Goal: Information Seeking & Learning: Check status

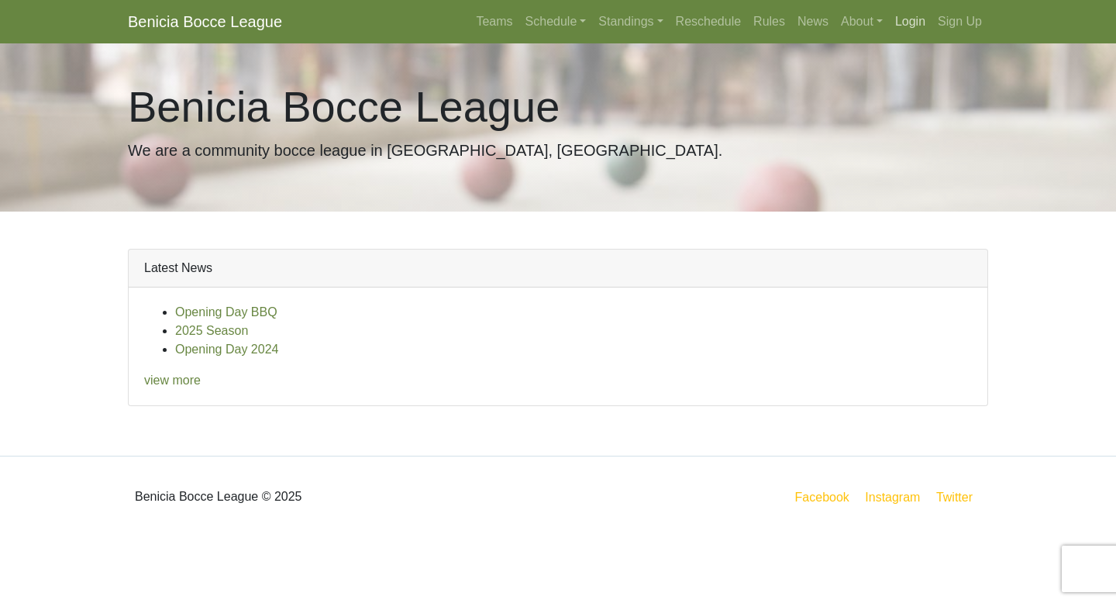
click at [921, 19] on link "Login" at bounding box center [910, 21] width 43 height 31
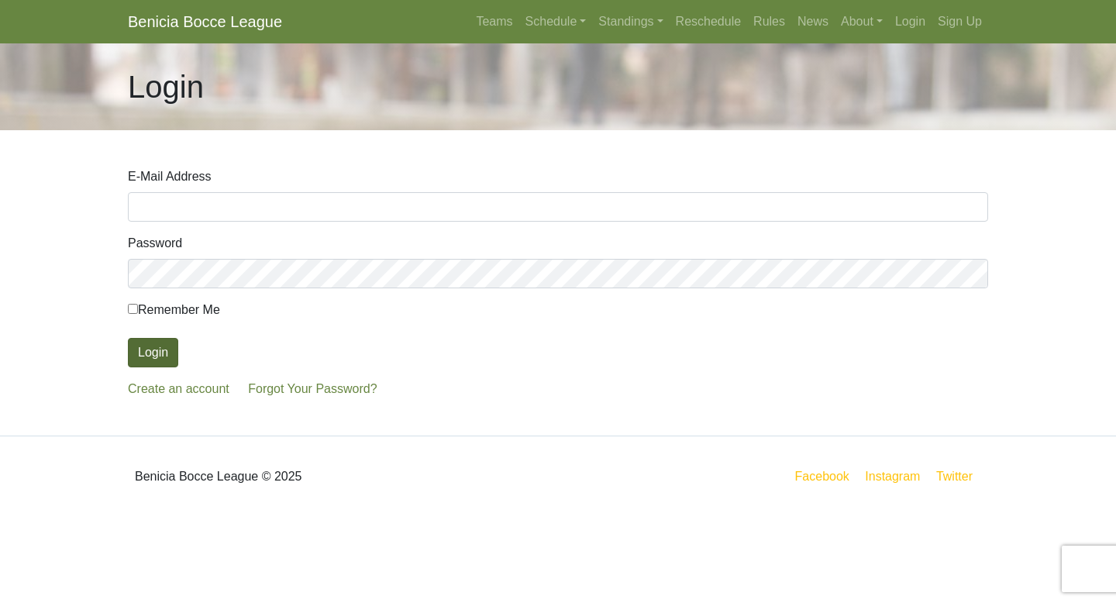
type input "[EMAIL_ADDRESS][DOMAIN_NAME]"
click at [154, 353] on button "Login" at bounding box center [153, 352] width 50 height 29
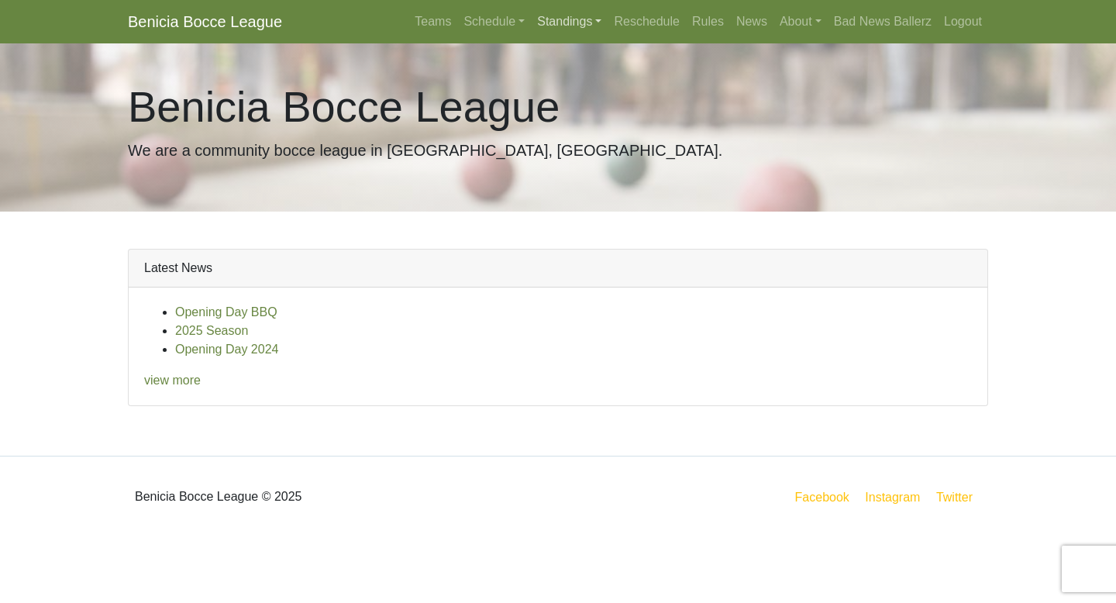
click at [556, 22] on link "Standings" at bounding box center [569, 21] width 77 height 31
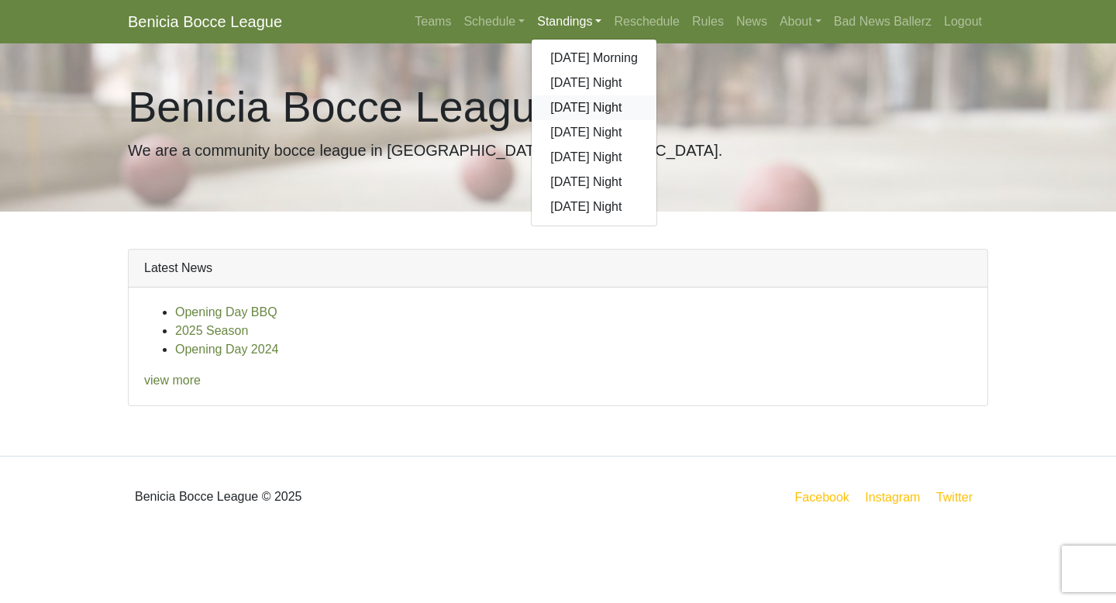
click at [566, 108] on link "[DATE] Night" at bounding box center [593, 107] width 125 height 25
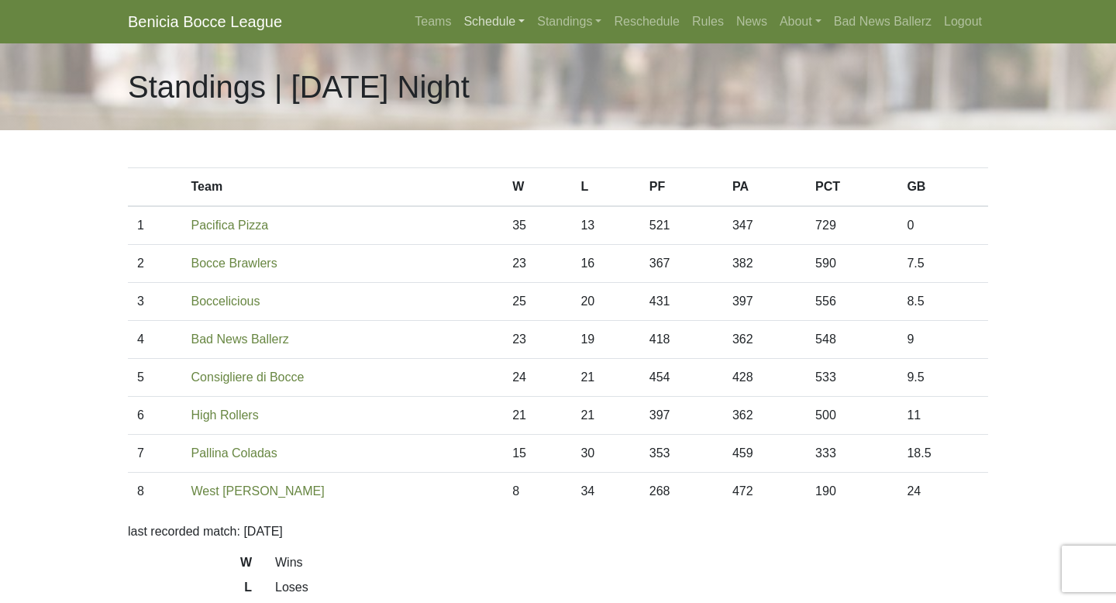
click at [477, 21] on link "Schedule" at bounding box center [494, 21] width 74 height 31
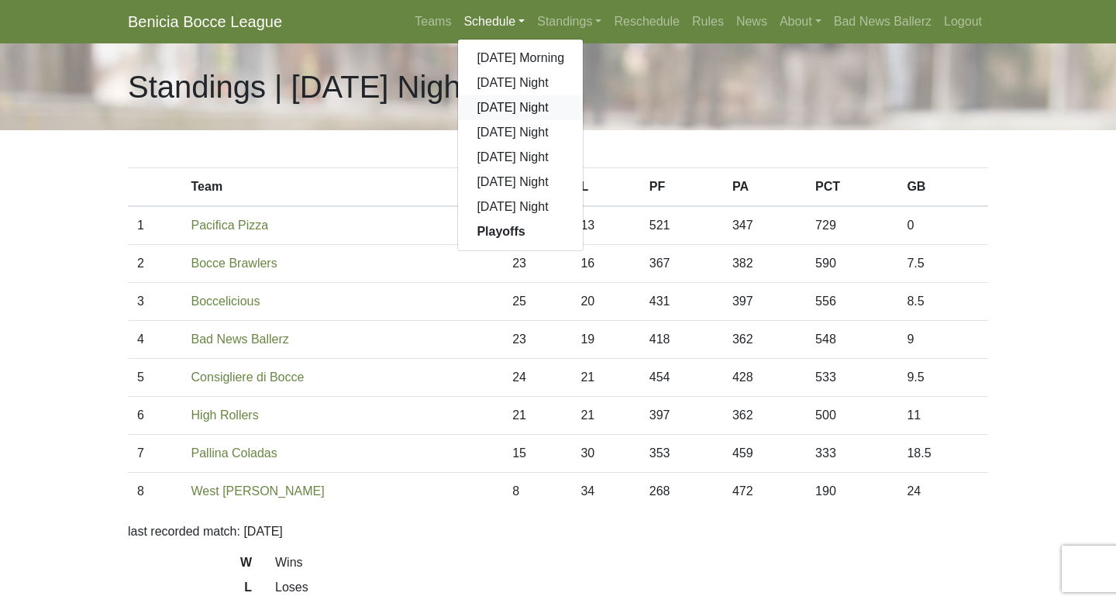
click at [483, 108] on link "[DATE] Night" at bounding box center [520, 107] width 125 height 25
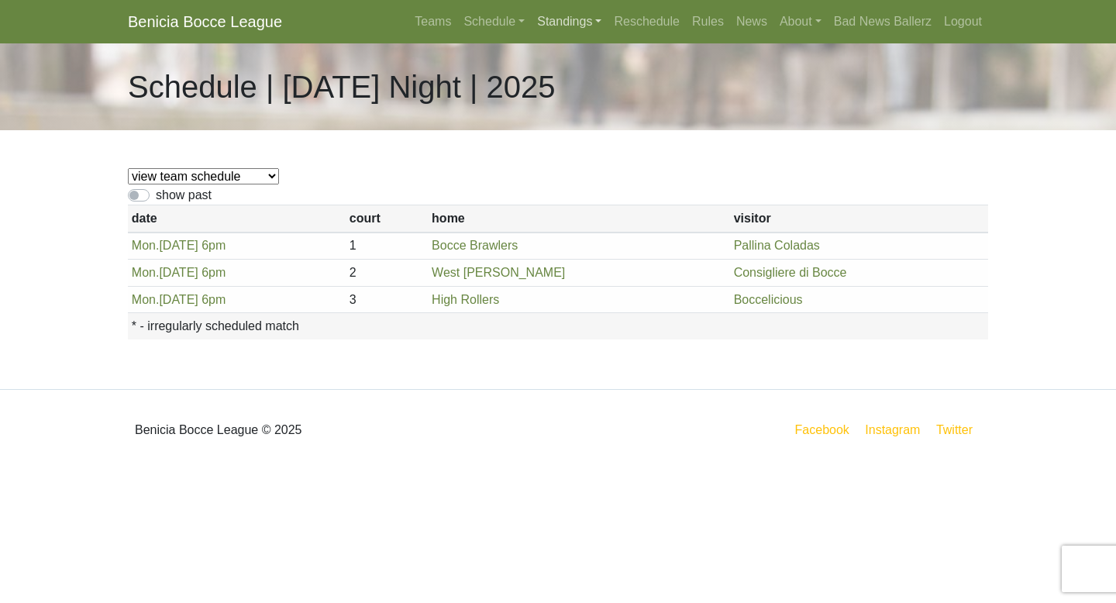
click at [552, 19] on link "Standings" at bounding box center [569, 21] width 77 height 31
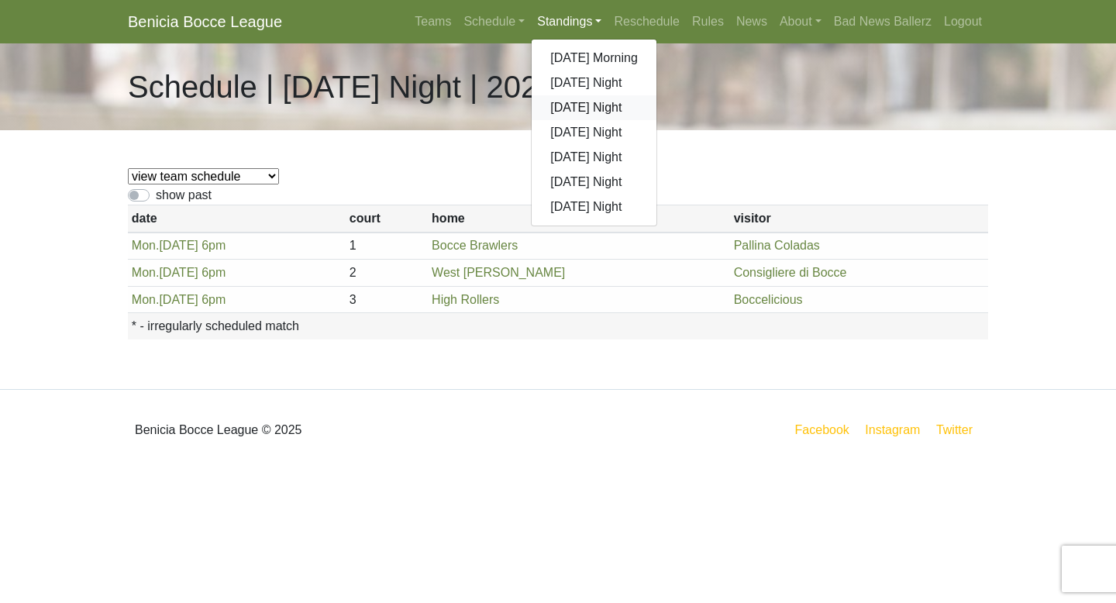
click at [566, 101] on link "[DATE] Night" at bounding box center [593, 107] width 125 height 25
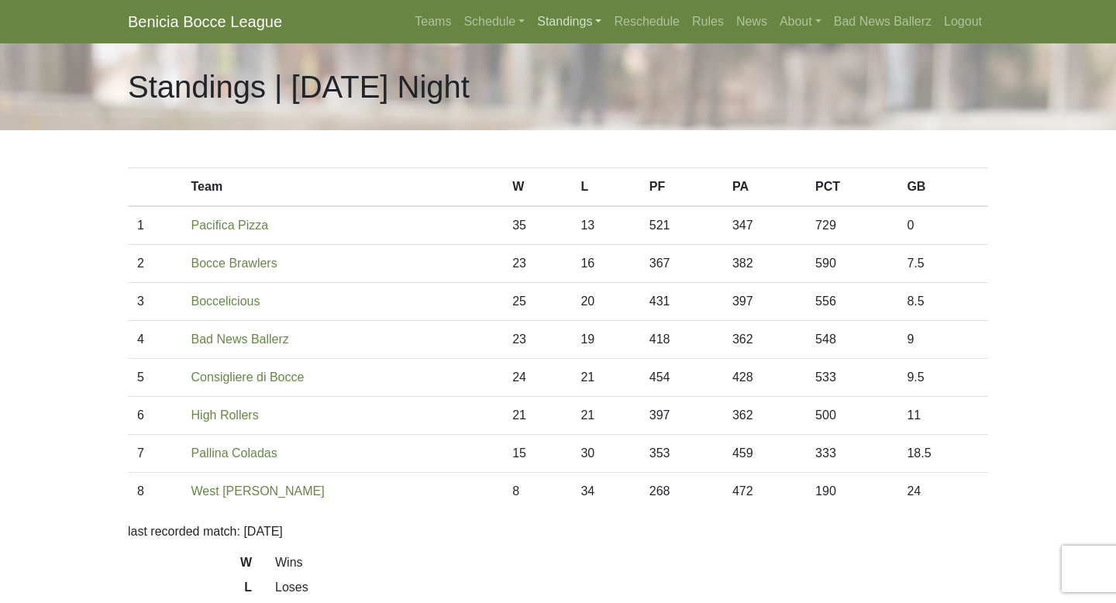
click at [568, 22] on link "Standings" at bounding box center [569, 21] width 77 height 31
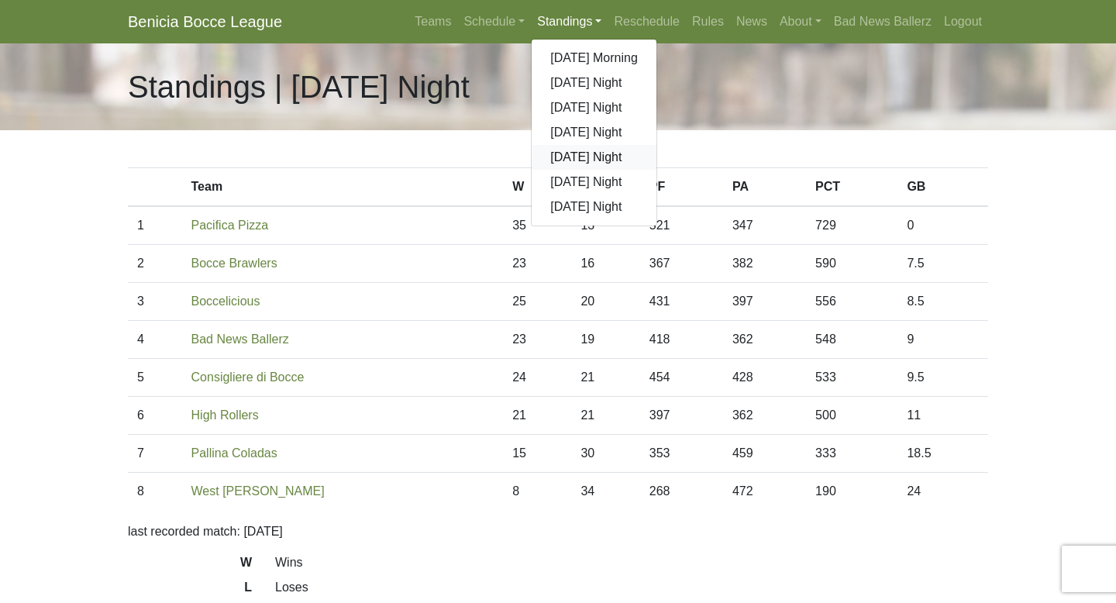
click at [574, 153] on link "[DATE] Night" at bounding box center [593, 157] width 125 height 25
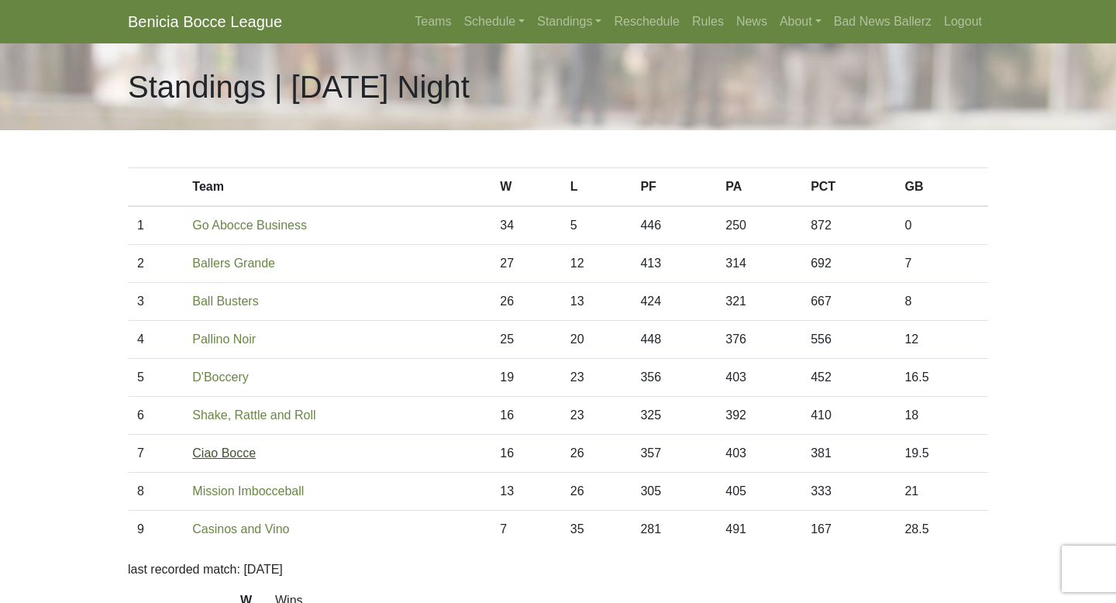
click at [241, 453] on link "Ciao Bocce" at bounding box center [224, 452] width 64 height 13
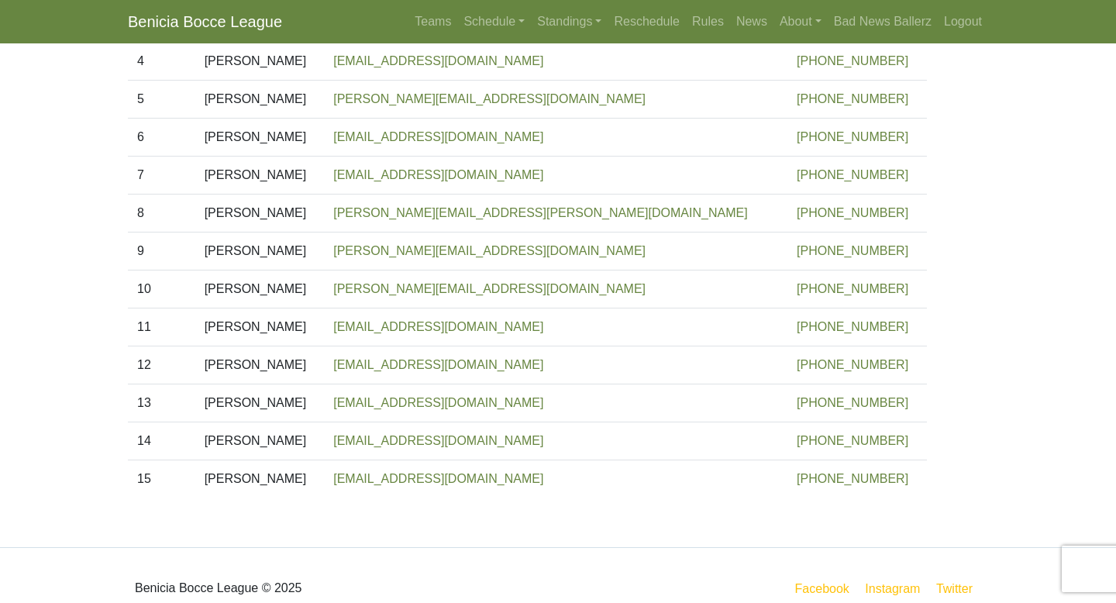
scroll to position [376, 0]
click at [572, 19] on link "Standings" at bounding box center [569, 21] width 77 height 31
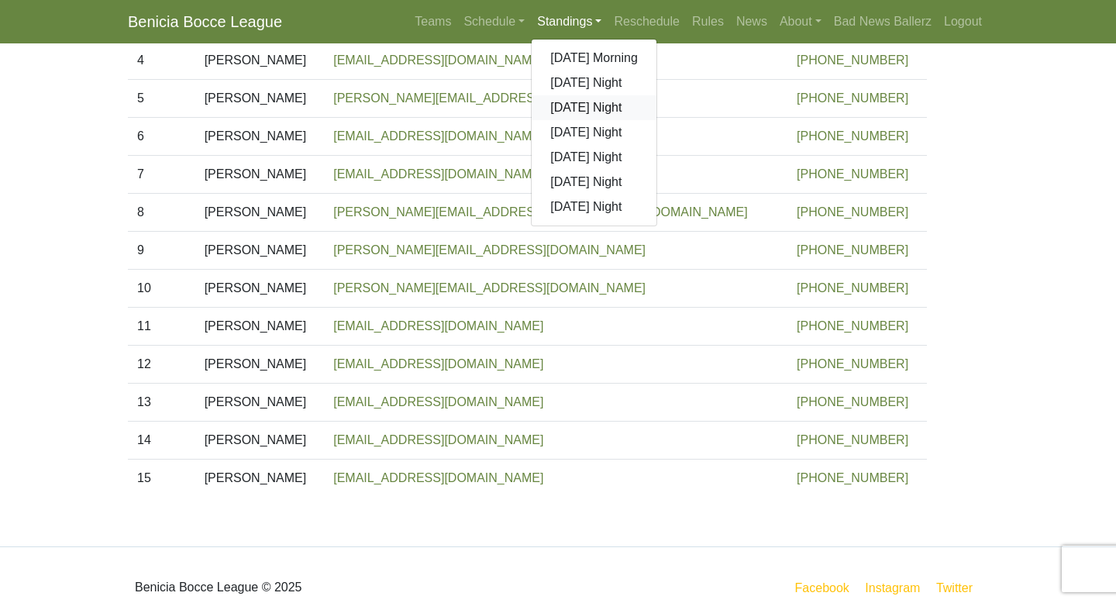
click at [572, 109] on link "[DATE] Night" at bounding box center [593, 107] width 125 height 25
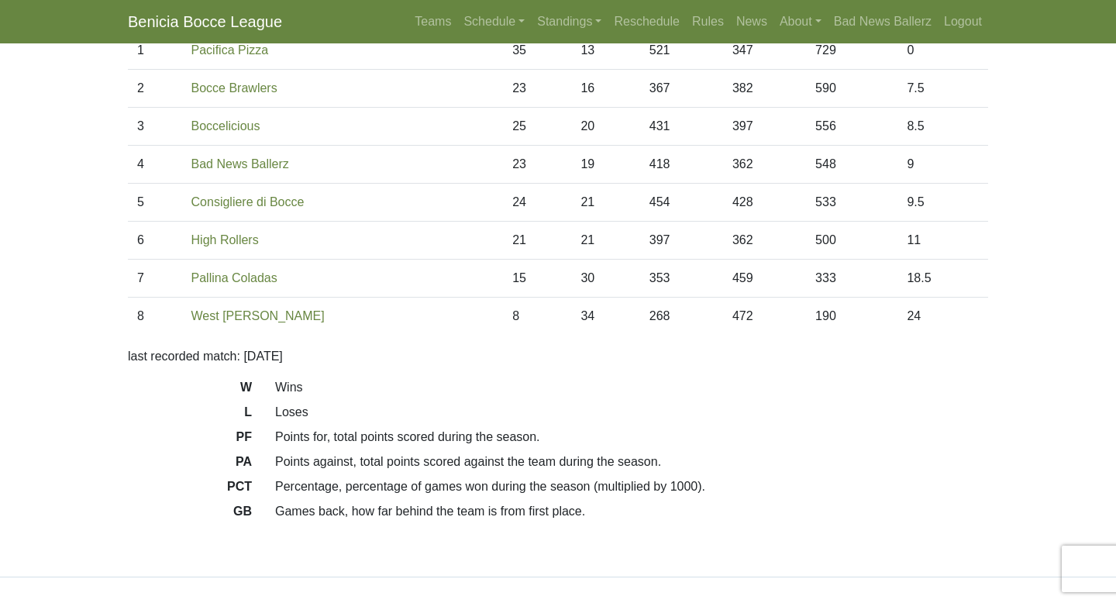
scroll to position [68, 0]
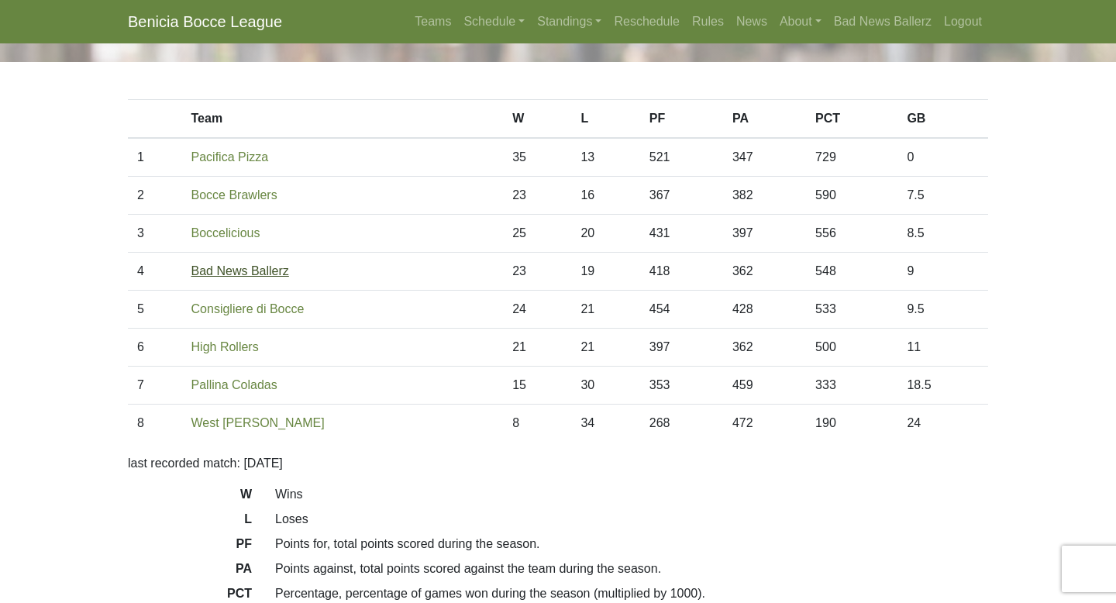
click at [266, 271] on link "Bad News Ballerz" at bounding box center [240, 270] width 98 height 13
